Goal: Task Accomplishment & Management: Use online tool/utility

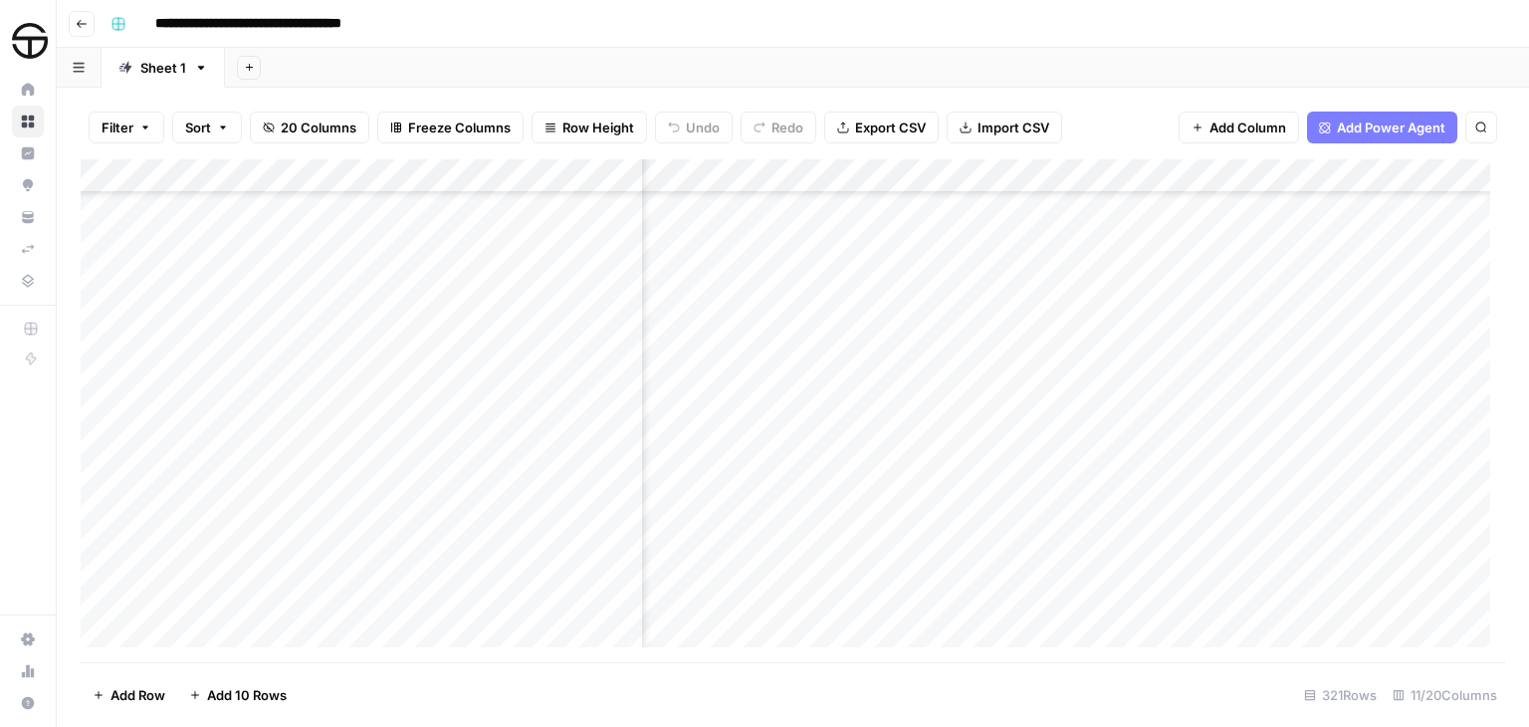
scroll to position [10443, 1130]
click at [1182, 493] on div "Add Column" at bounding box center [793, 410] width 1425 height 503
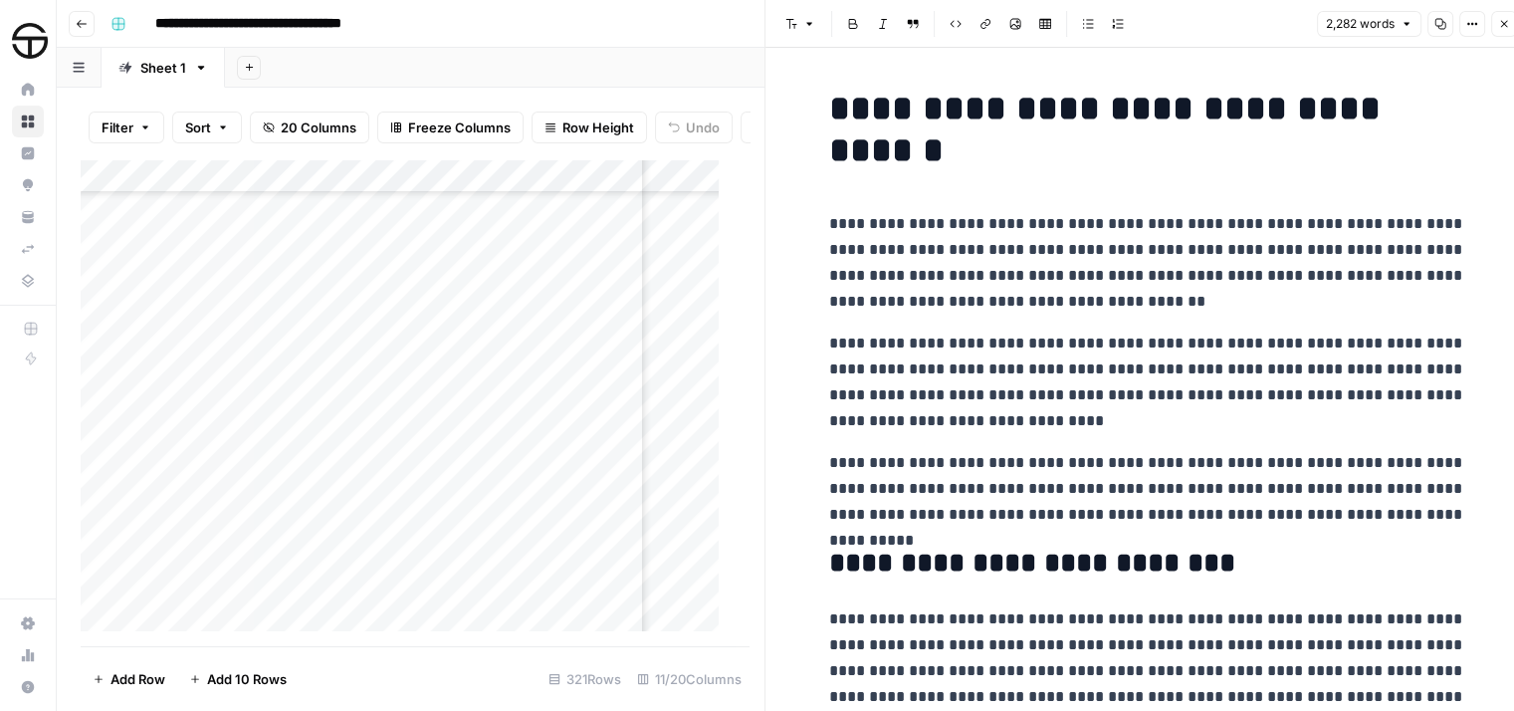
click at [1027, 280] on p "**********" at bounding box center [1147, 263] width 637 height 104
copy div "**********"
